Goal: Find specific page/section: Find specific page/section

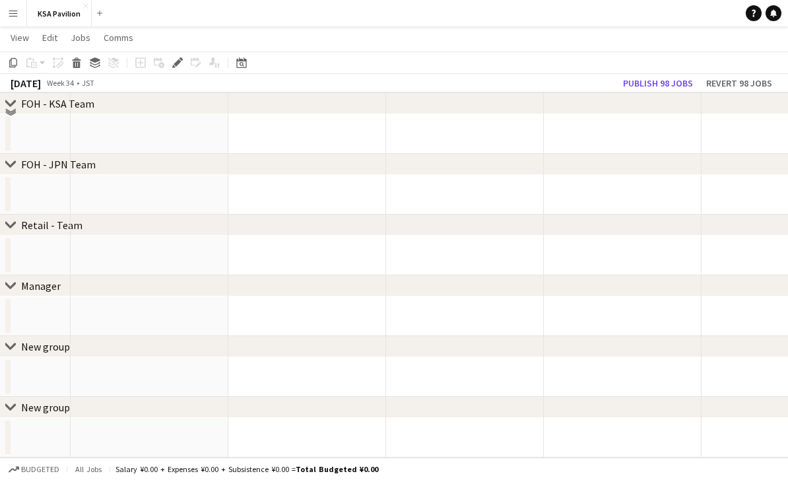
scroll to position [94, 0]
